Goal: Task Accomplishment & Management: Use online tool/utility

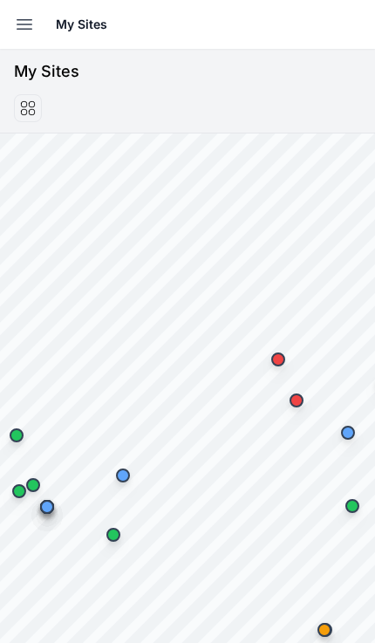
click at [16, 31] on icon "button" at bounding box center [24, 24] width 21 height 21
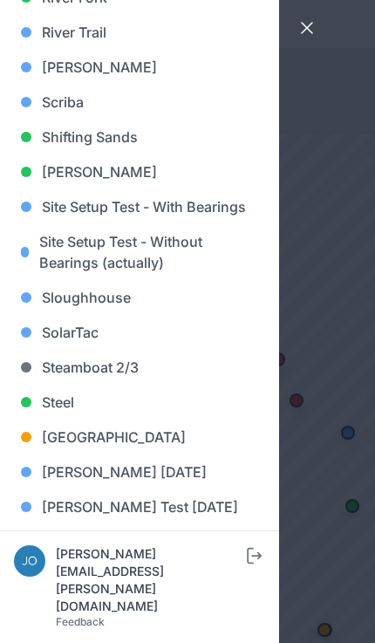
scroll to position [1460, 0]
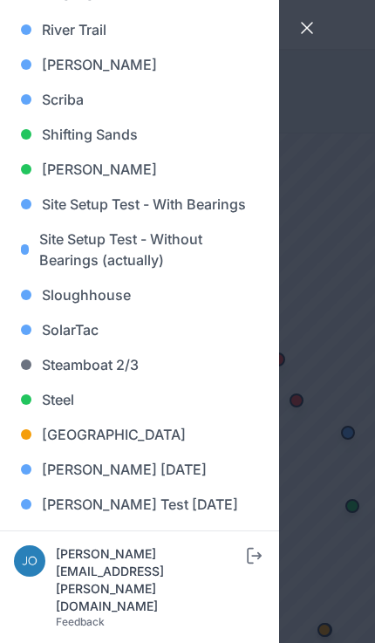
click at [111, 435] on link "[GEOGRAPHIC_DATA]" at bounding box center [139, 434] width 251 height 35
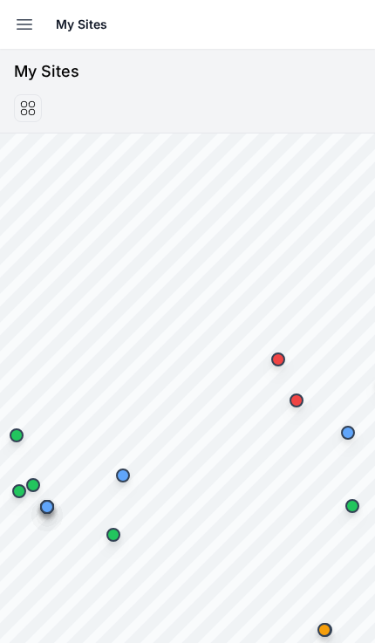
click at [27, 26] on icon "button" at bounding box center [24, 24] width 21 height 21
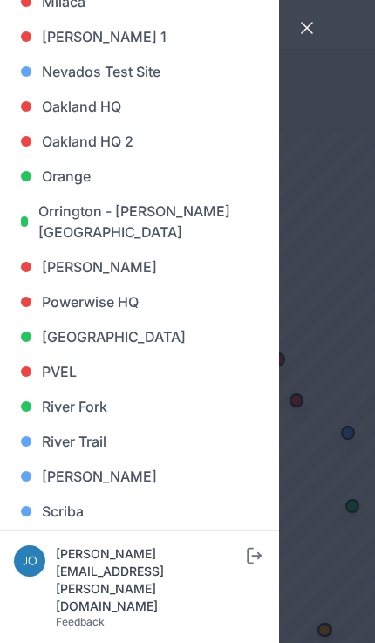
scroll to position [1052, 0]
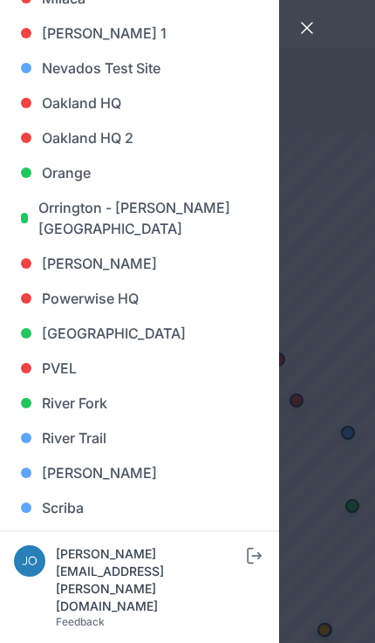
click at [113, 328] on link "[GEOGRAPHIC_DATA]" at bounding box center [139, 333] width 251 height 35
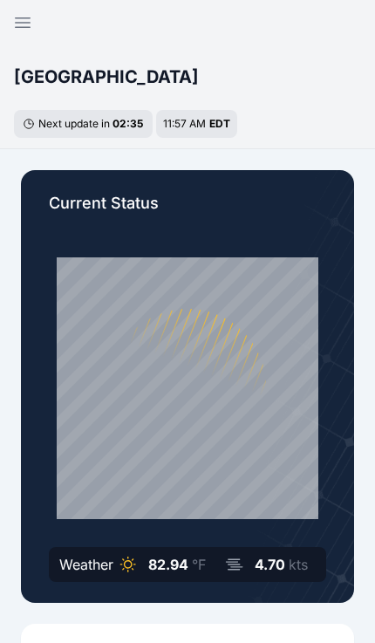
click at [13, 17] on icon "button" at bounding box center [22, 22] width 21 height 21
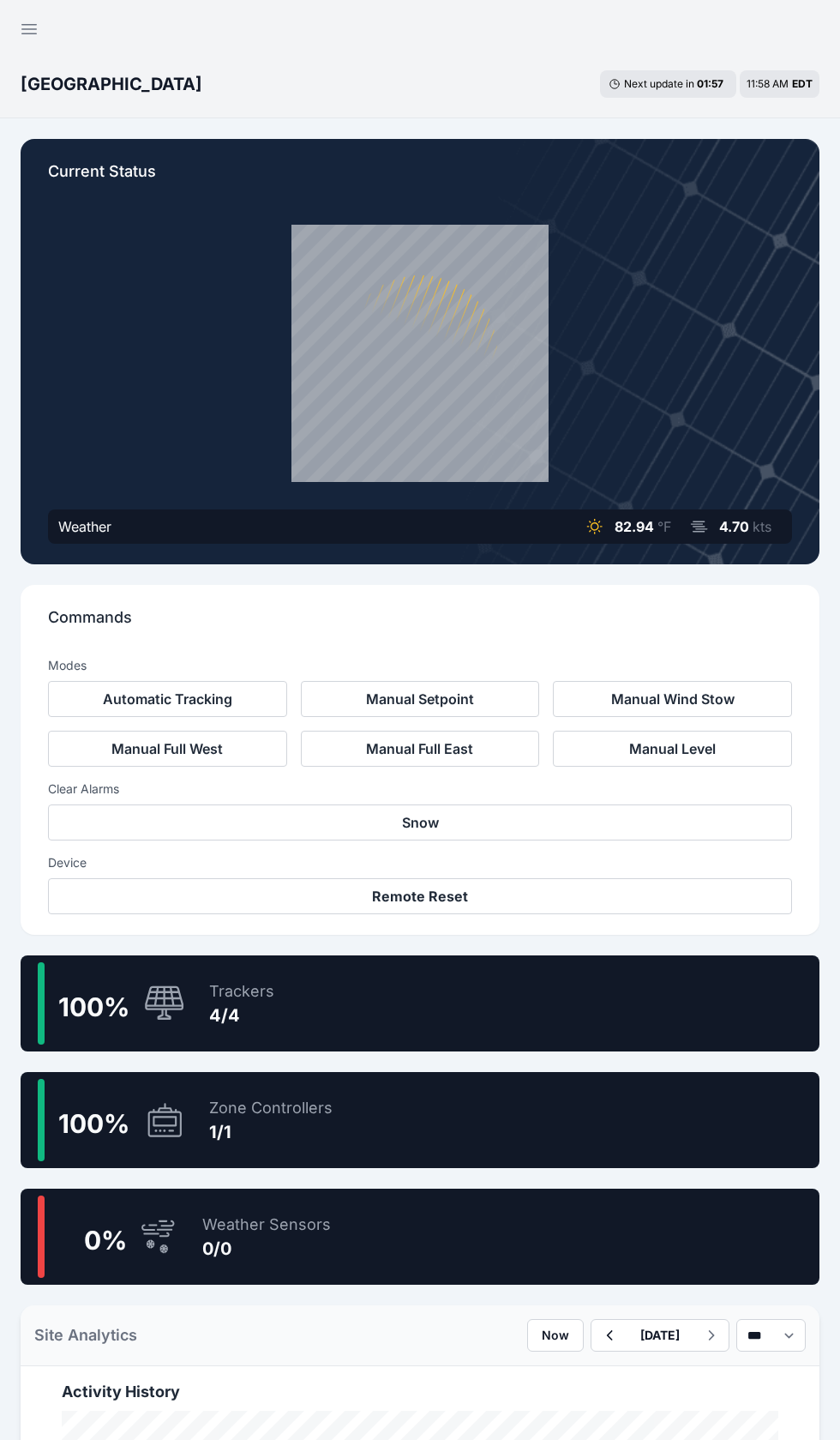
click at [568, 1021] on div "100 % Trackers 4/4" at bounding box center [420, 1004] width 799 height 96
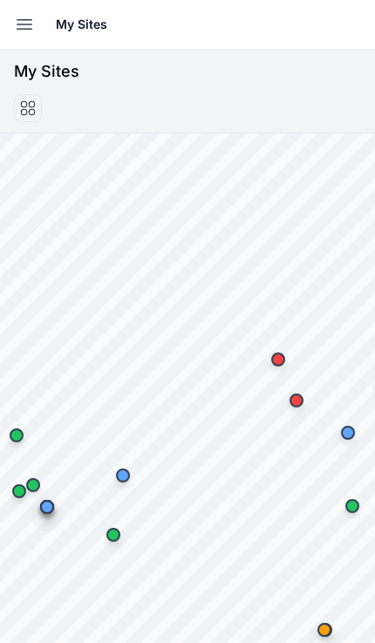
click at [32, 25] on icon "button" at bounding box center [24, 24] width 21 height 21
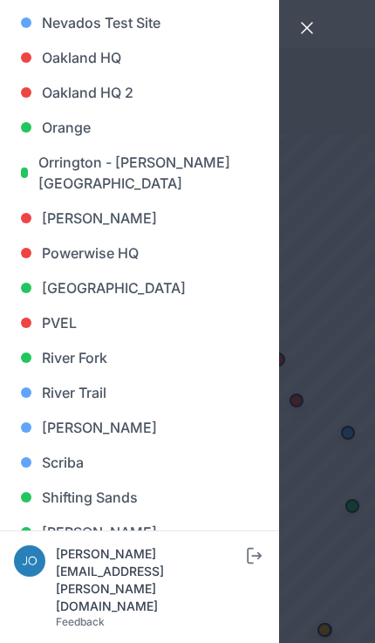
scroll to position [1098, 0]
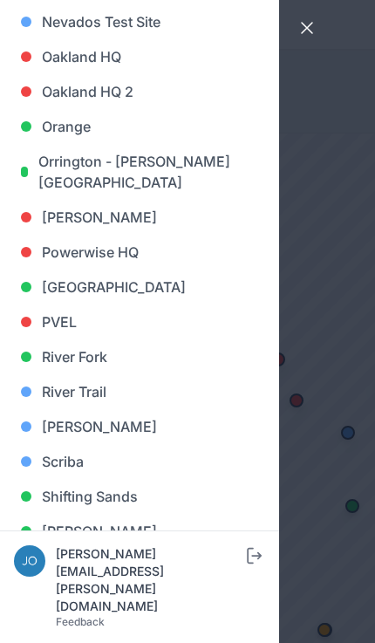
click at [107, 290] on link "[GEOGRAPHIC_DATA]" at bounding box center [139, 287] width 251 height 35
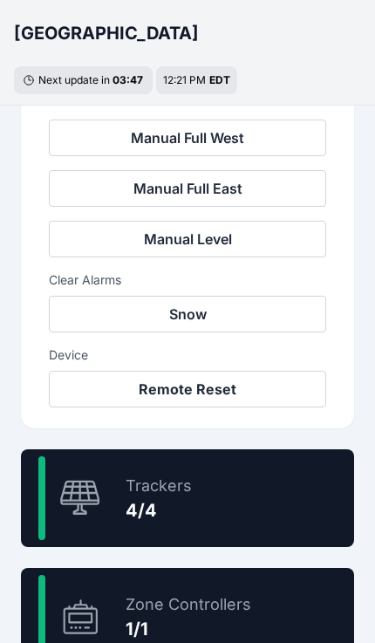
click at [188, 508] on div "4/4" at bounding box center [159, 510] width 66 height 24
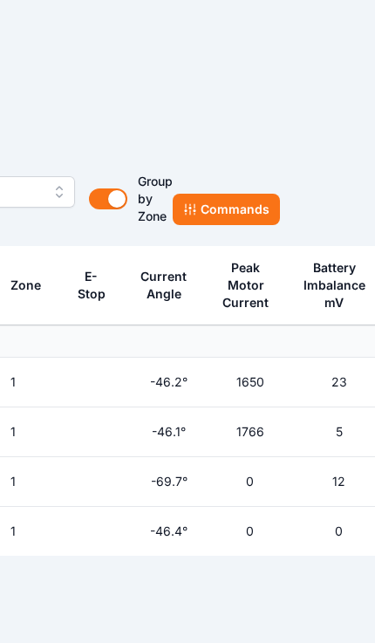
scroll to position [29, 529]
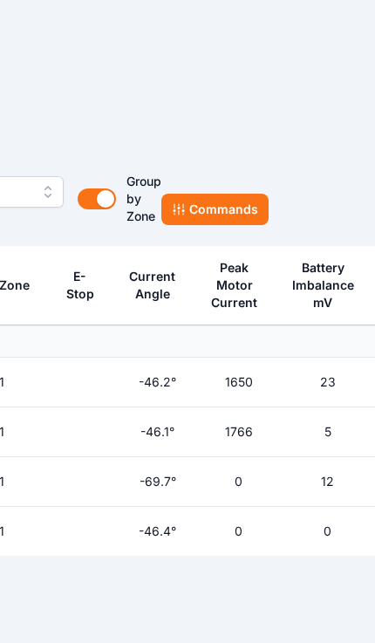
click at [236, 208] on button "Commands" at bounding box center [214, 209] width 107 height 31
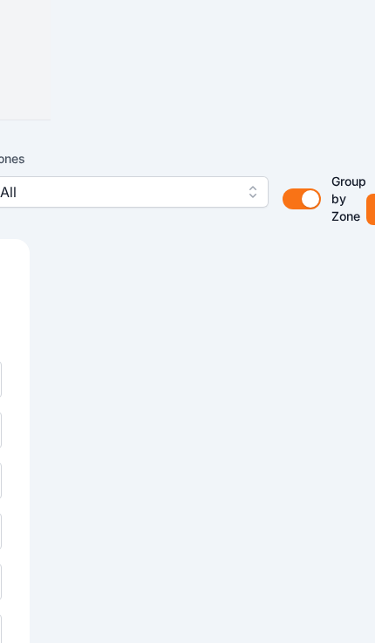
scroll to position [29, 0]
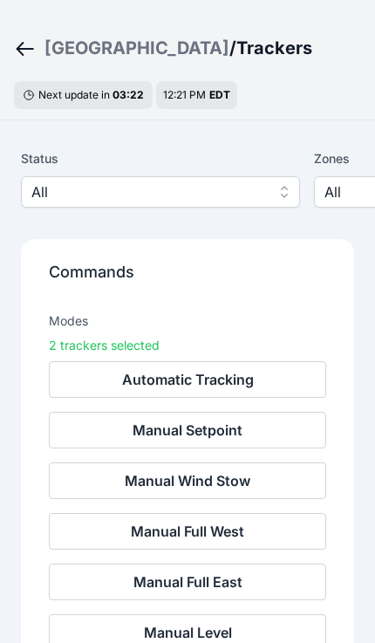
click at [243, 387] on button "Automatic Tracking" at bounding box center [187, 379] width 277 height 37
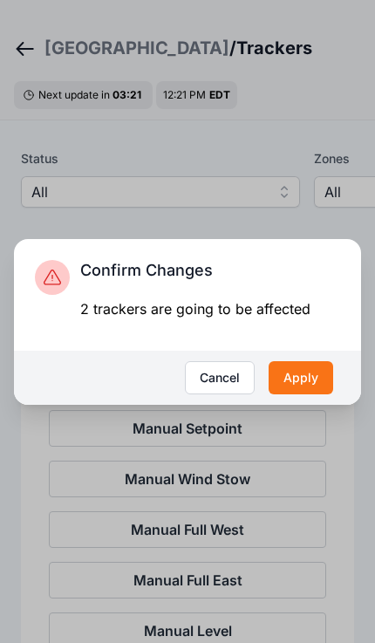
click at [317, 394] on button "Apply" at bounding box center [301, 377] width 65 height 33
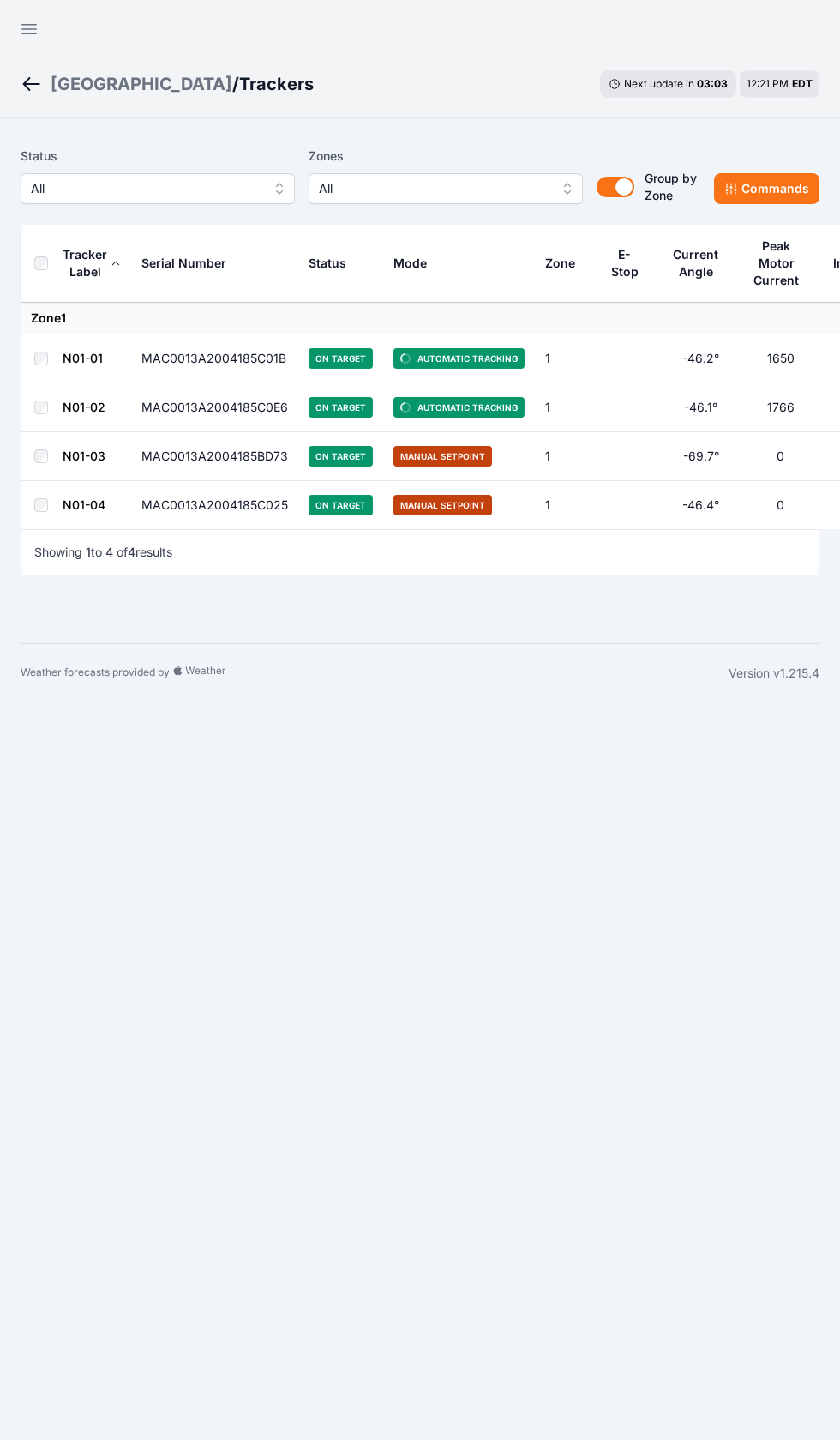
click at [71, 75] on div "Preston Hills" at bounding box center [140, 84] width 182 height 24
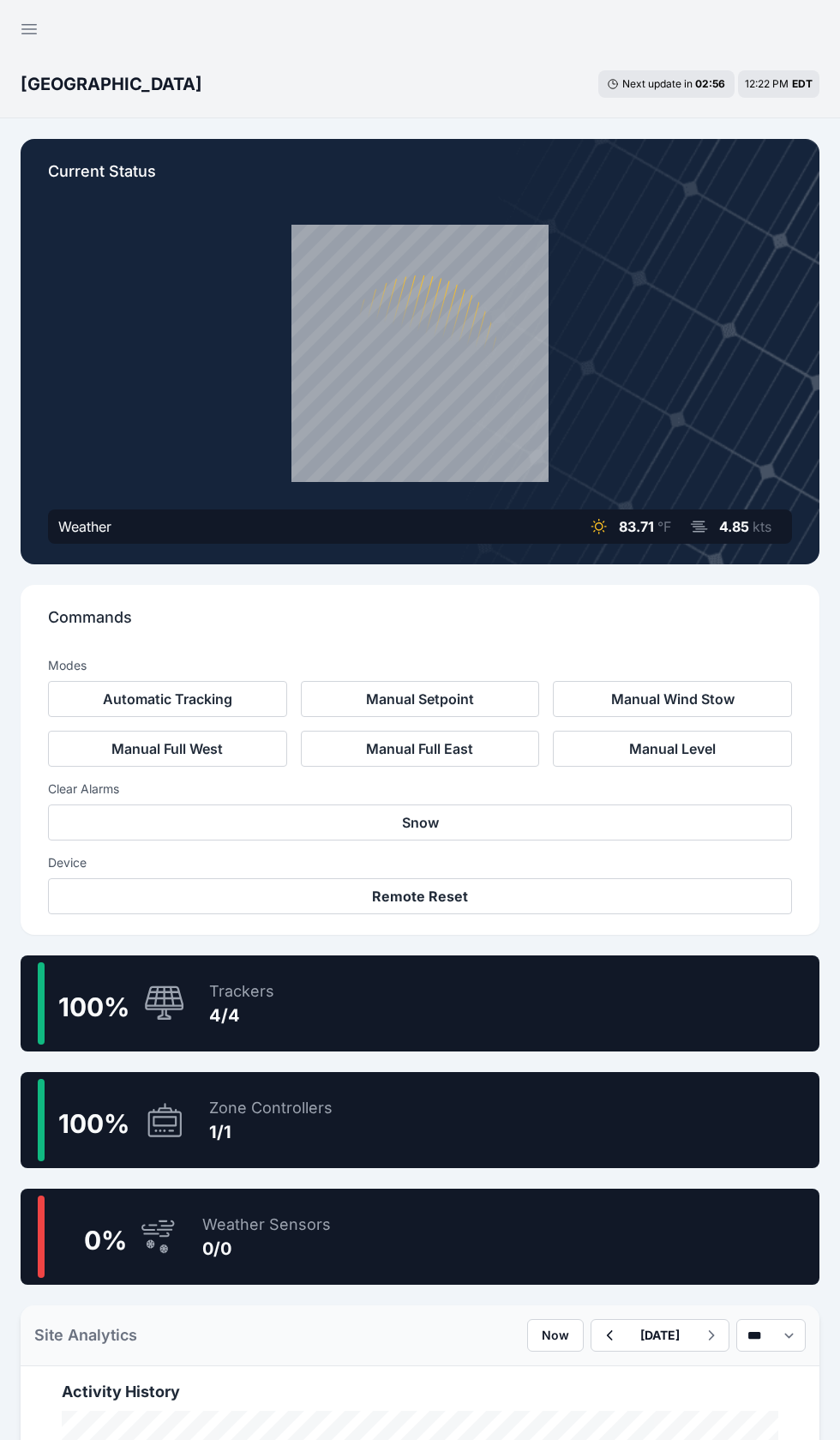
click at [427, 1008] on div "100 % Trackers 4/4" at bounding box center [420, 1004] width 799 height 96
